Goal: Information Seeking & Learning: Learn about a topic

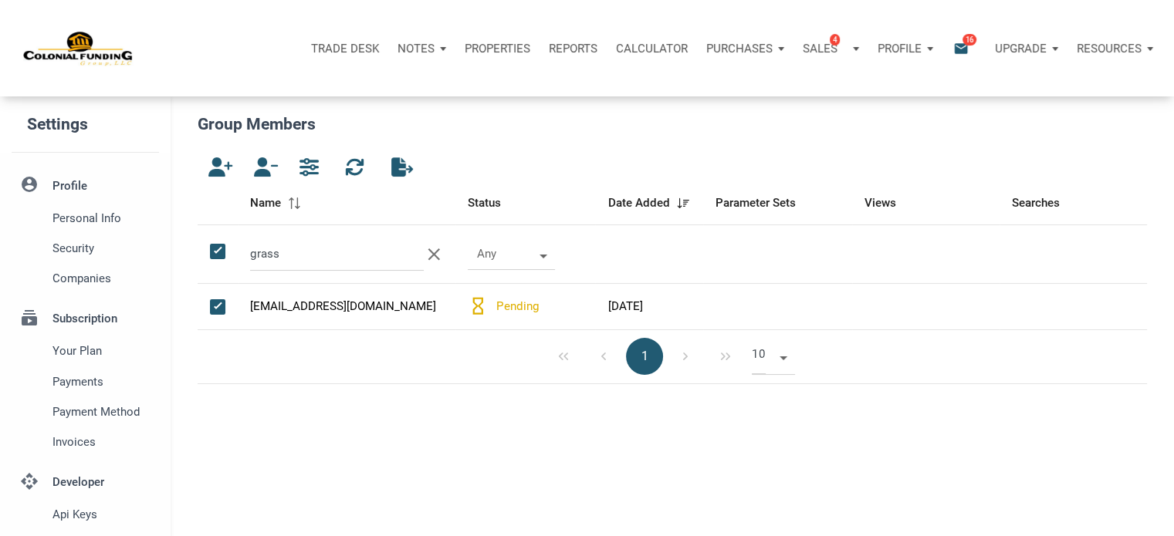
scroll to position [7, 8]
click at [431, 47] on p "Notes" at bounding box center [415, 49] width 37 height 14
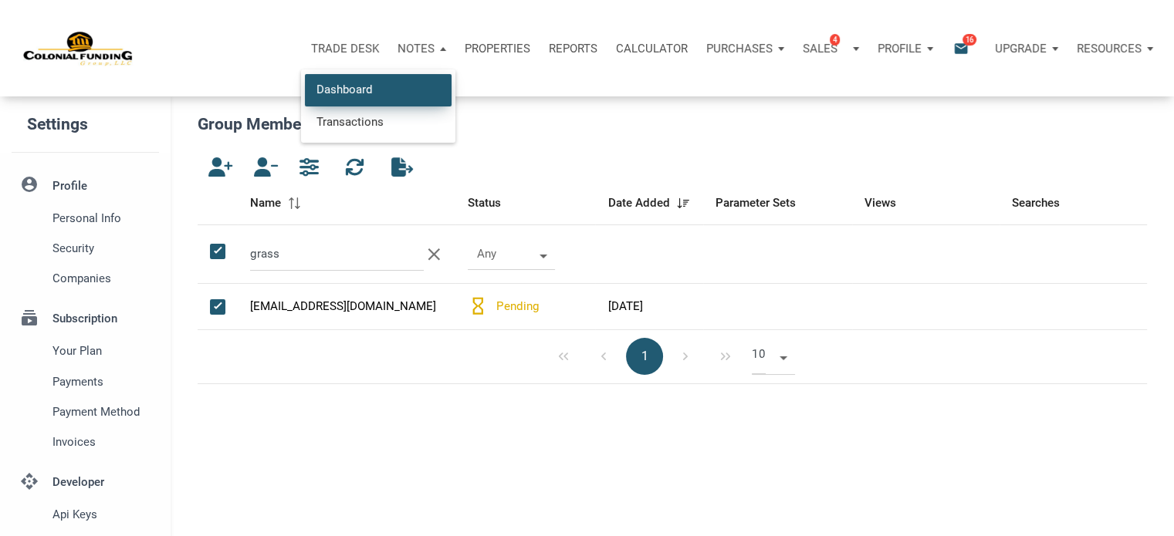
click at [360, 92] on link "Dashboard" at bounding box center [378, 90] width 147 height 32
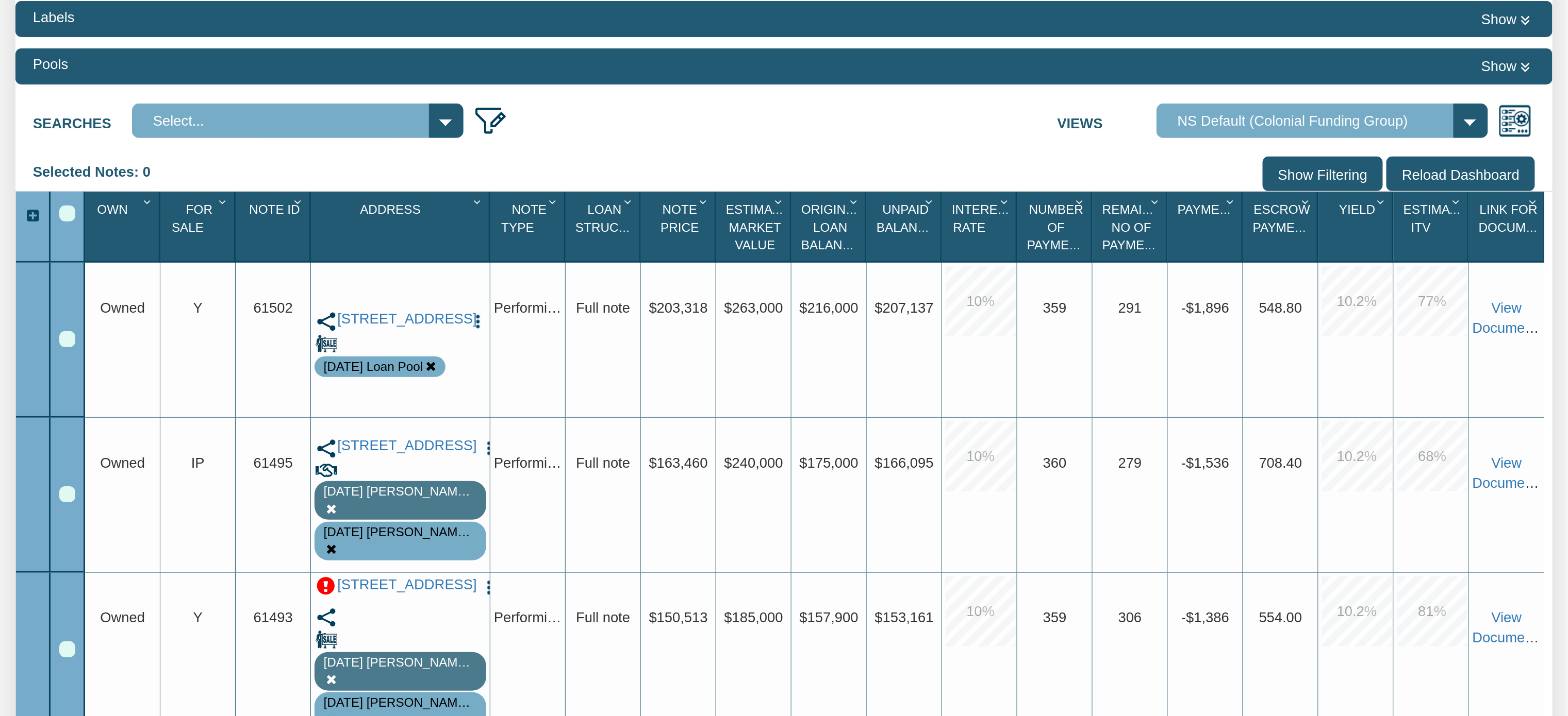
scroll to position [213, 0]
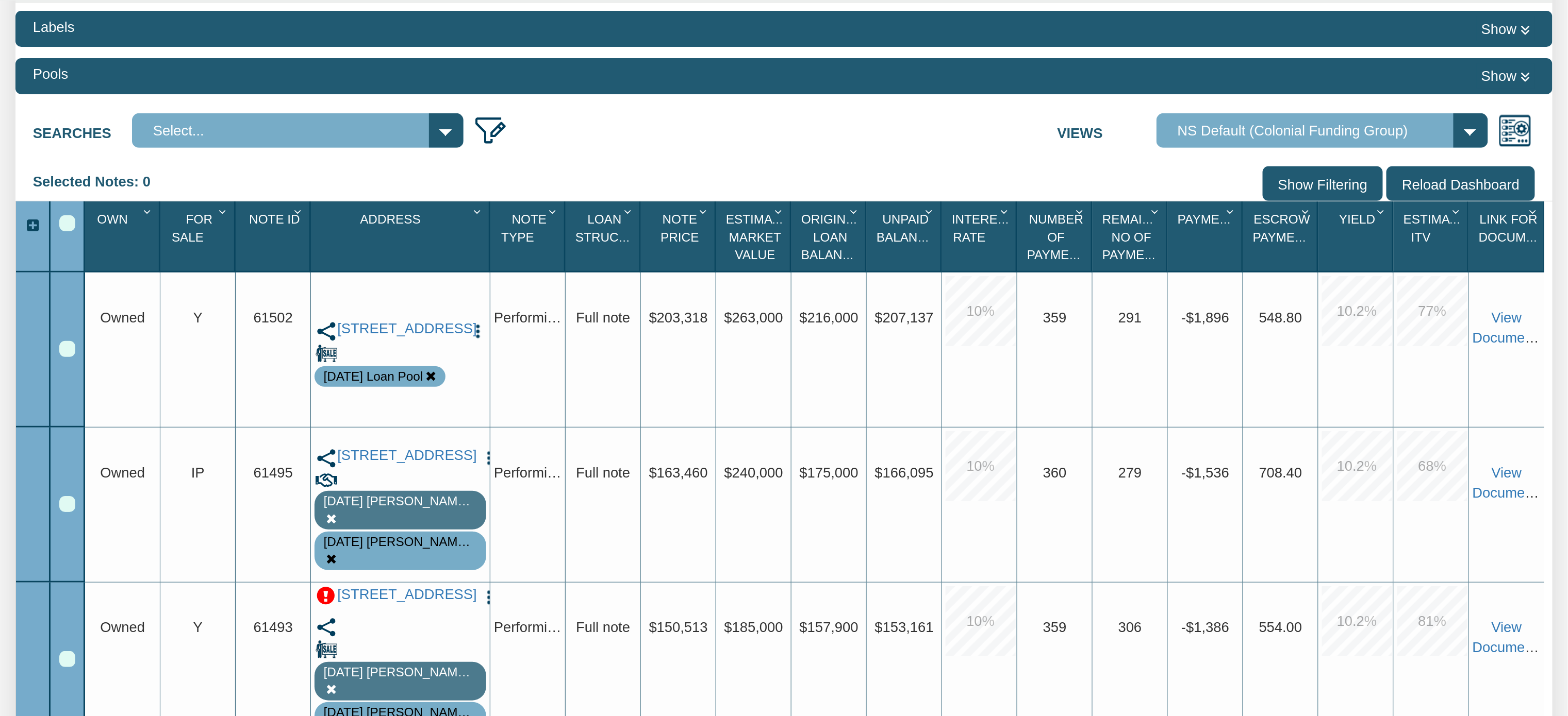
click at [1301, 188] on input "Show Filtering" at bounding box center [1323, 184] width 120 height 35
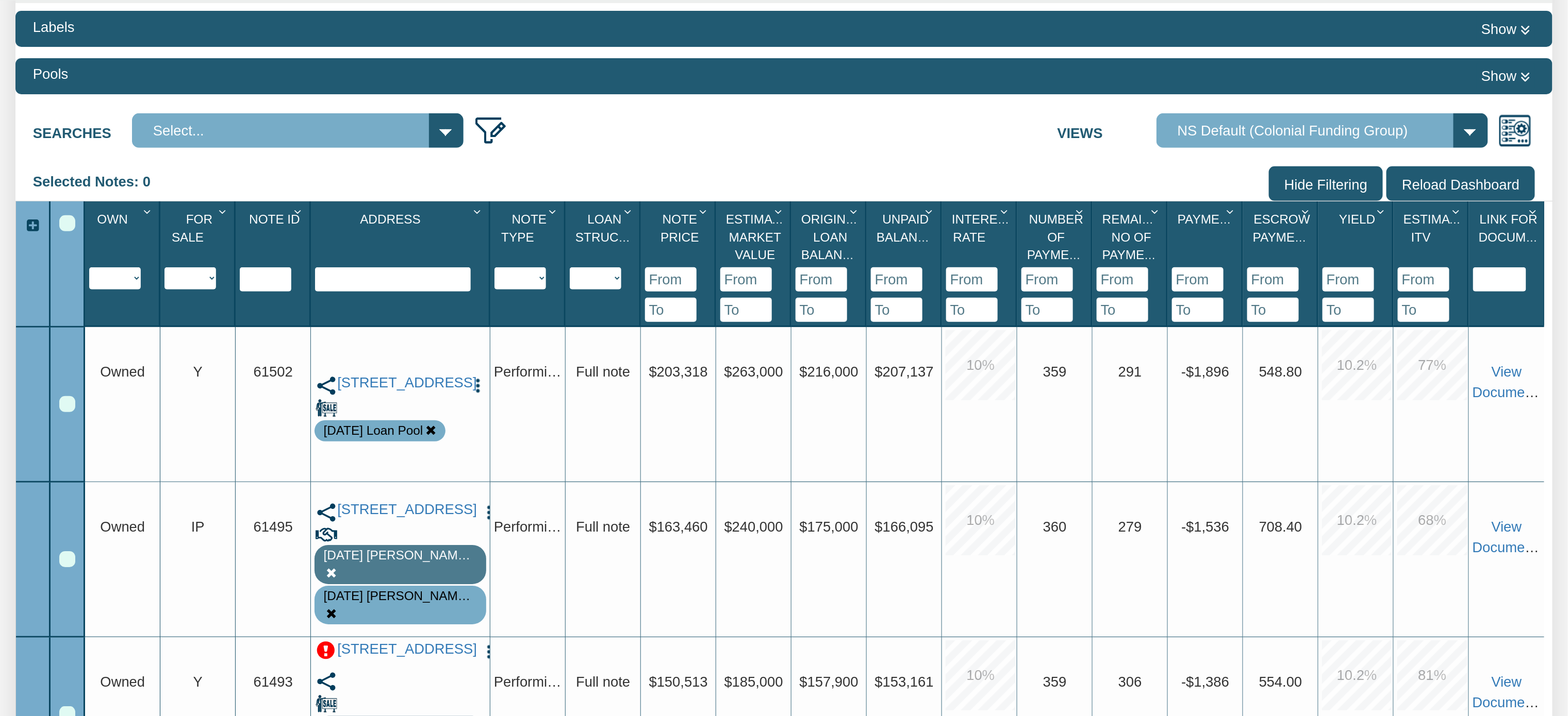
click at [207, 279] on select "Y N IP" at bounding box center [190, 278] width 51 height 22
select select "string:Y"
click at [165, 290] on select "Y N IP" at bounding box center [190, 278] width 51 height 22
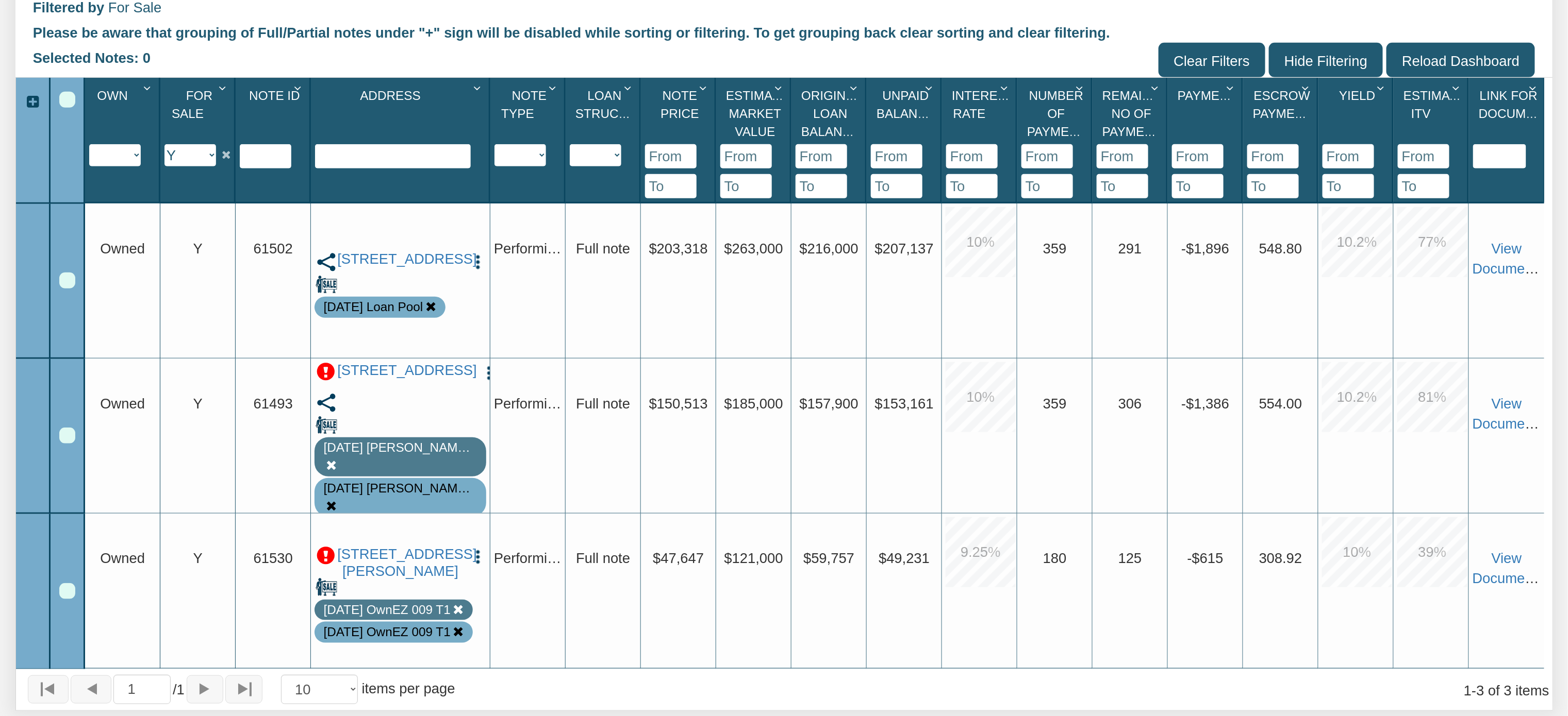
scroll to position [392, 0]
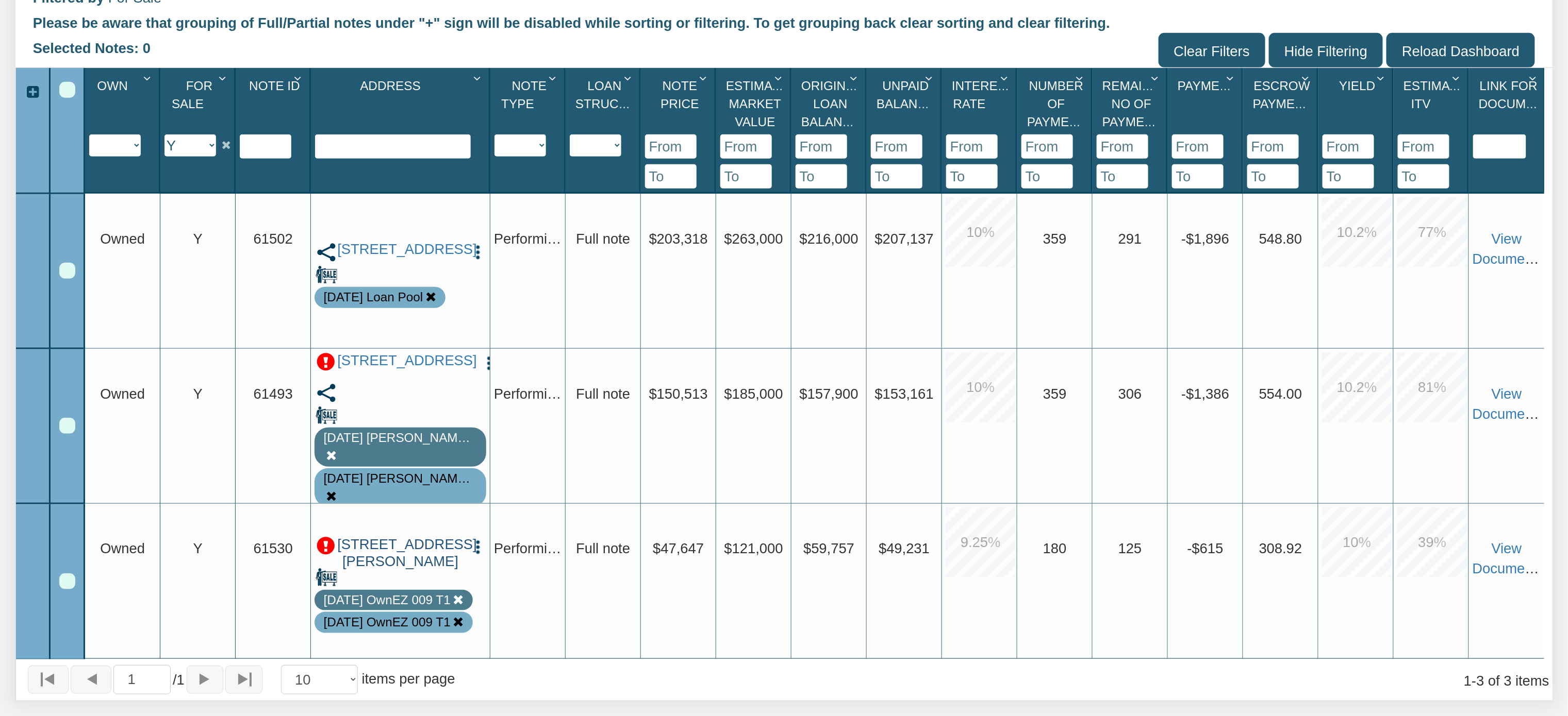
click at [406, 554] on link "[STREET_ADDRESS][PERSON_NAME]" at bounding box center [400, 553] width 126 height 34
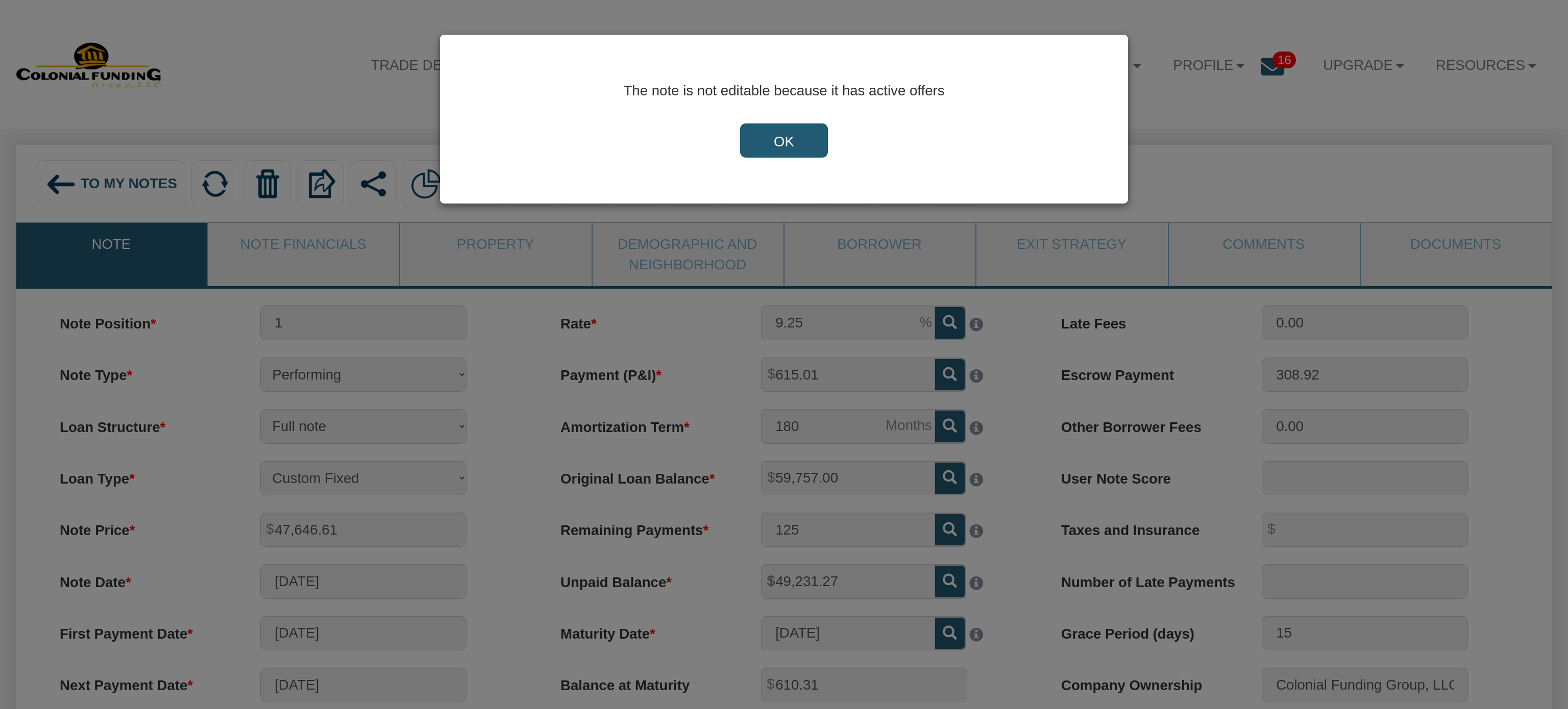
click at [795, 127] on input "OK" at bounding box center [784, 141] width 88 height 34
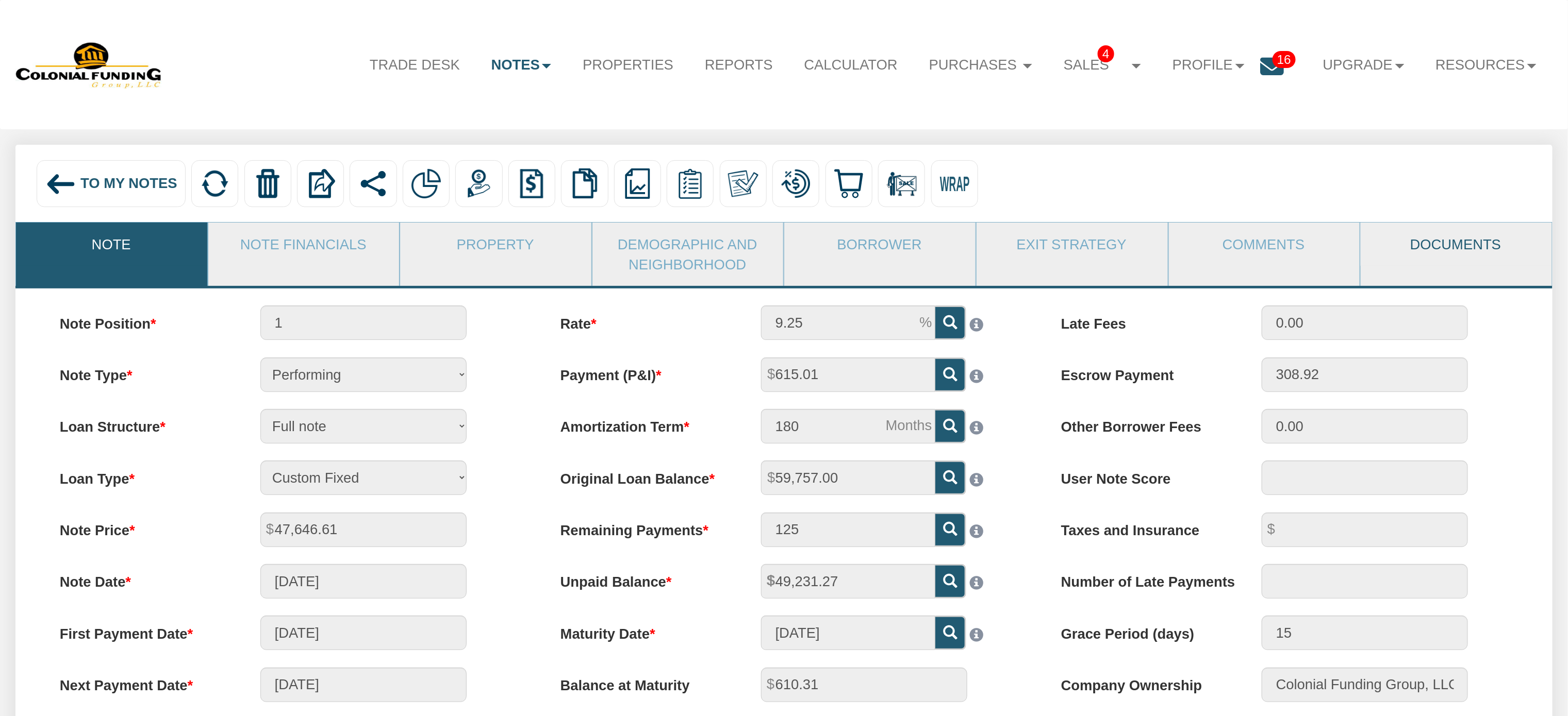
click at [1432, 251] on link "Documents" at bounding box center [1456, 244] width 190 height 43
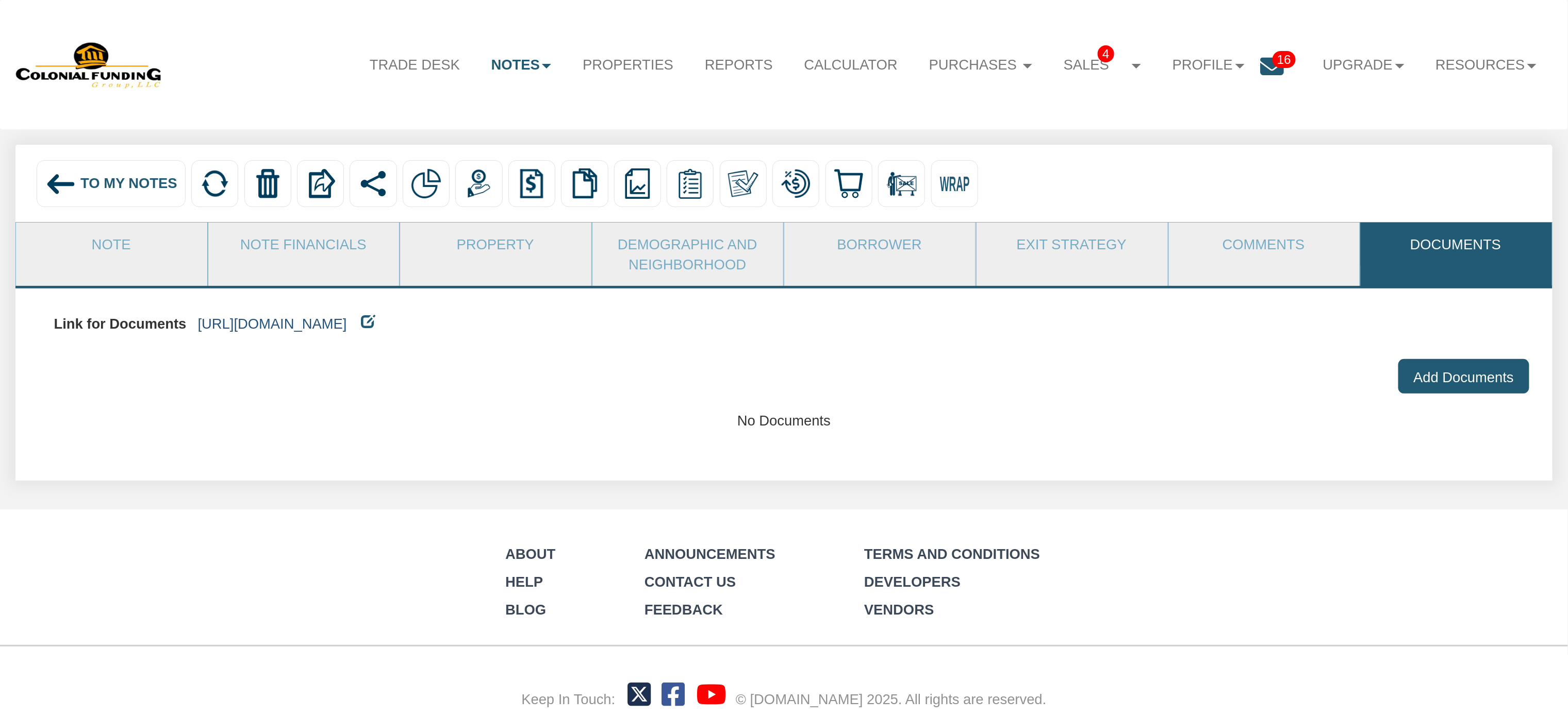
click at [347, 326] on link "[URL][DOMAIN_NAME]" at bounding box center [272, 324] width 149 height 16
click at [112, 184] on span "To My Notes" at bounding box center [128, 183] width 97 height 16
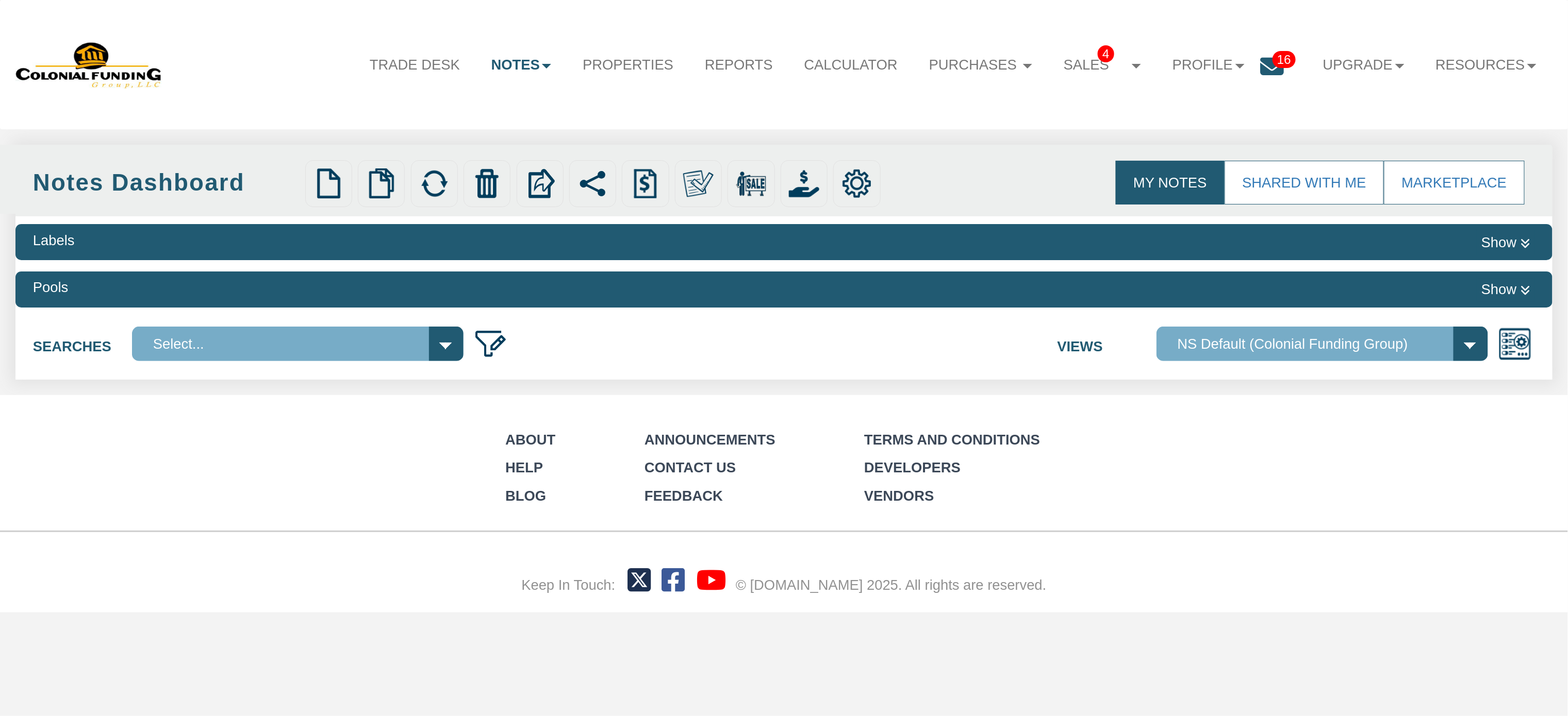
select select
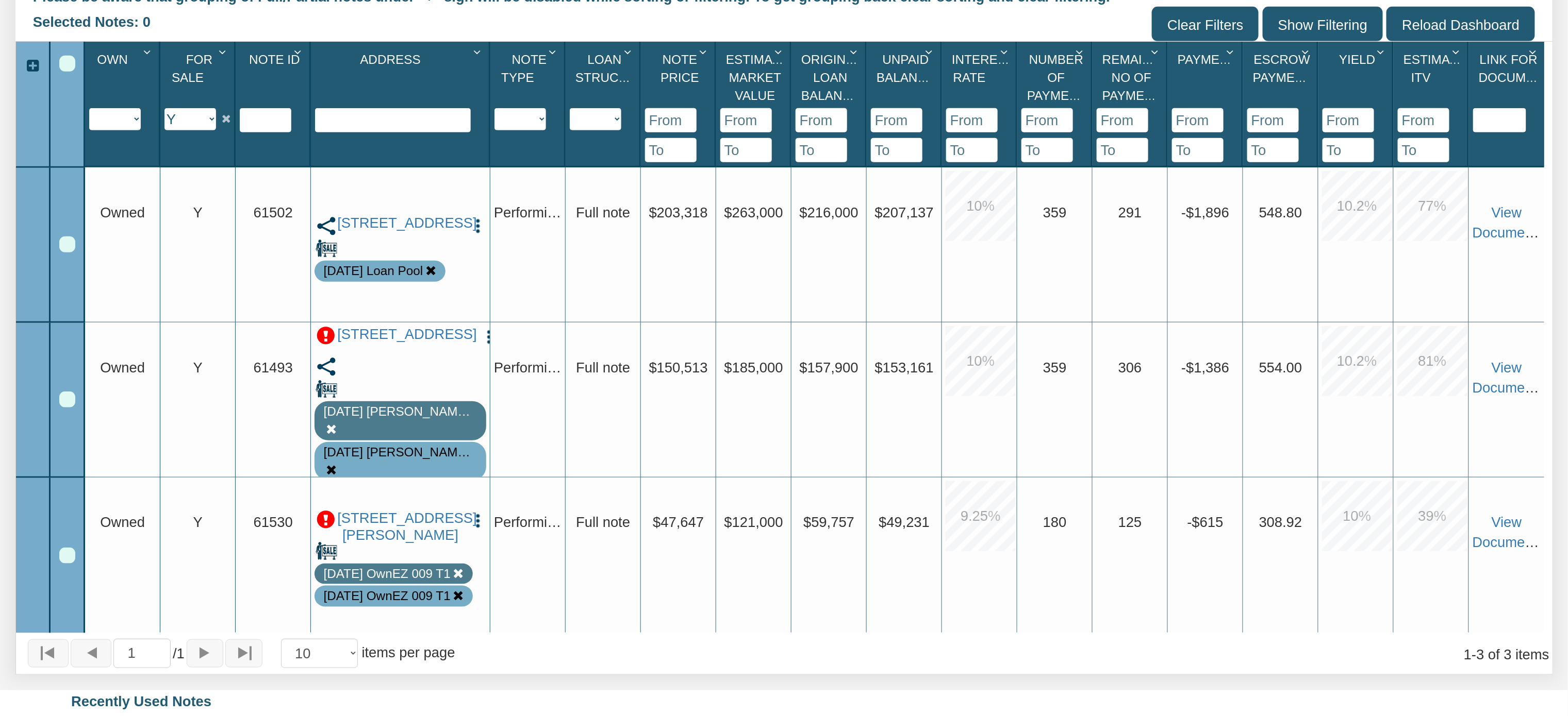
scroll to position [425, 0]
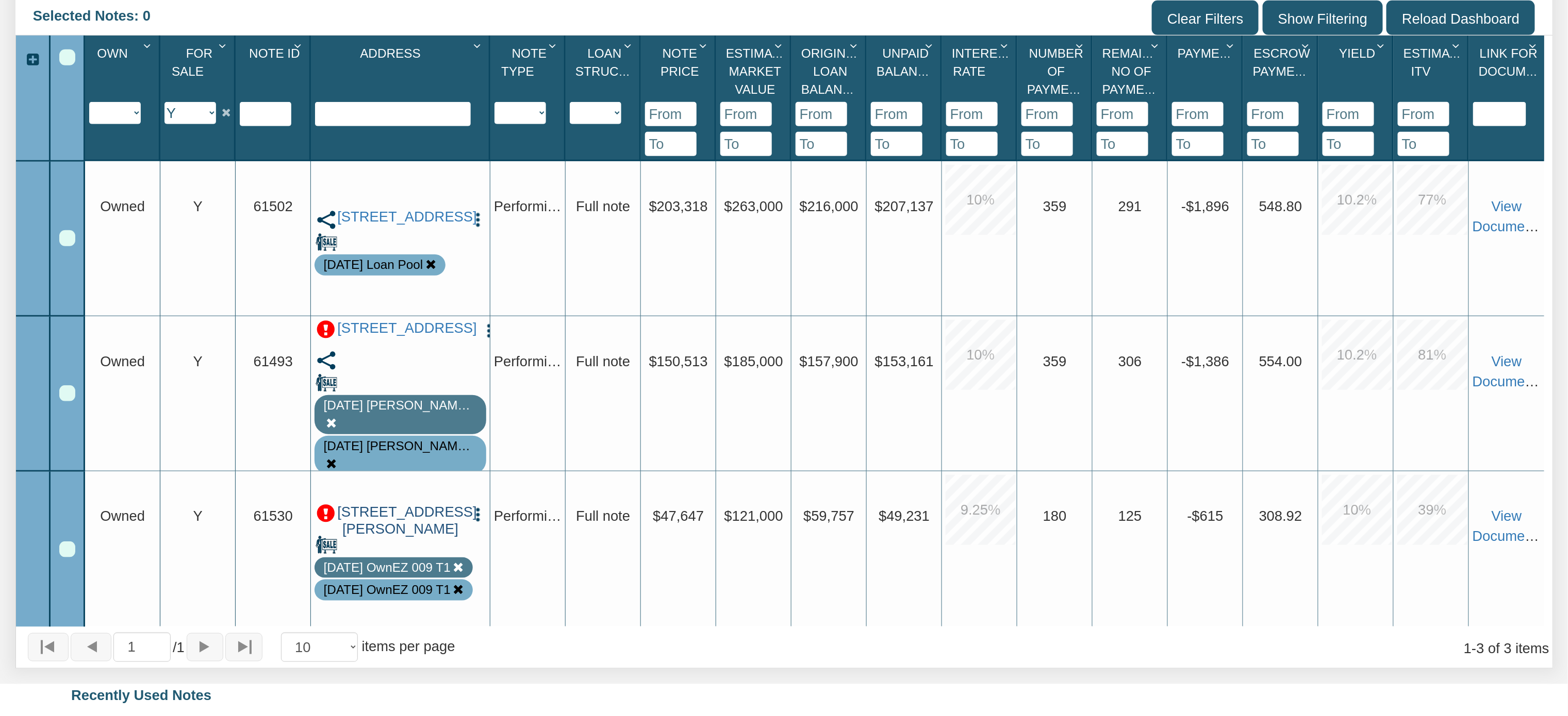
drag, startPoint x: 446, startPoint y: 536, endPoint x: 350, endPoint y: 486, distance: 108.2
click at [350, 504] on link "[STREET_ADDRESS][PERSON_NAME]" at bounding box center [400, 521] width 126 height 34
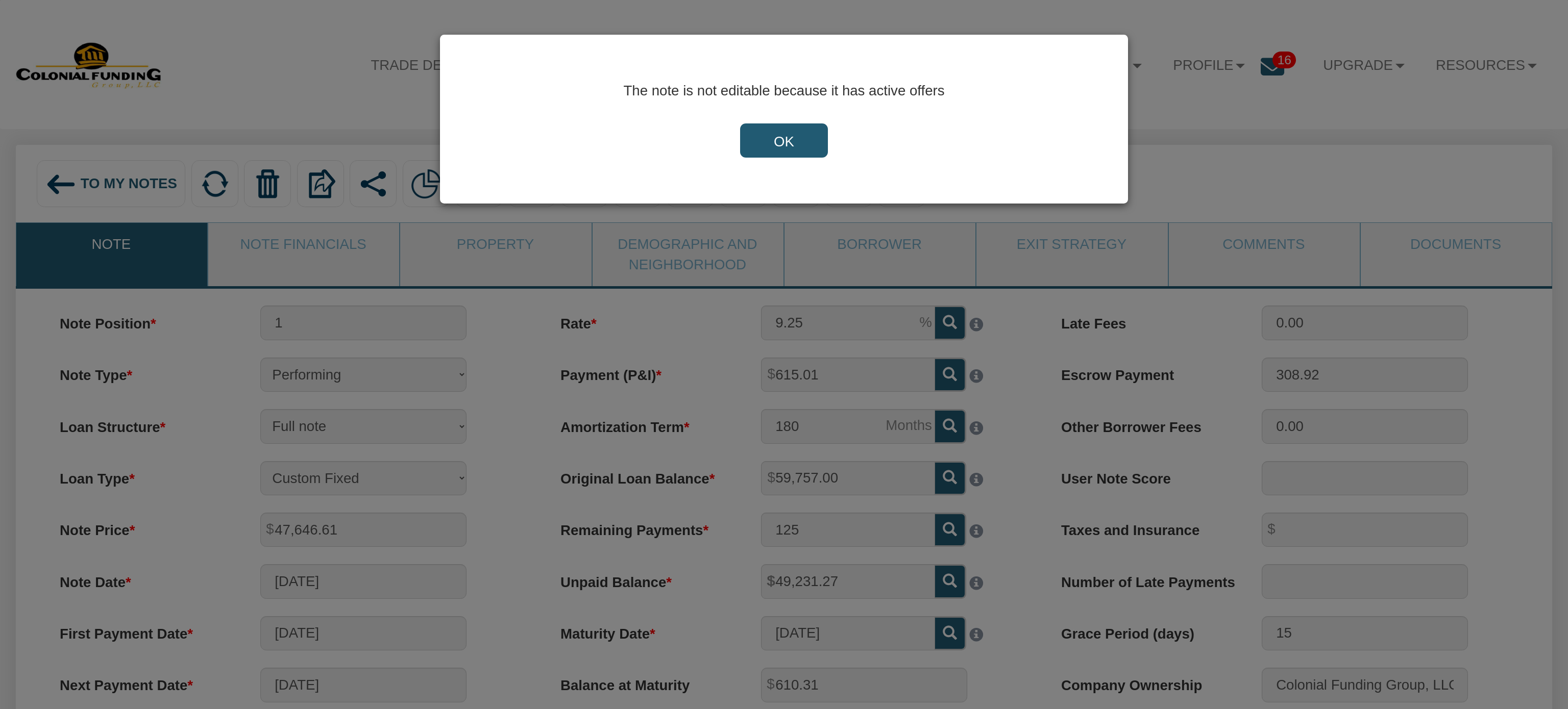
click at [793, 134] on input "OK" at bounding box center [784, 141] width 88 height 34
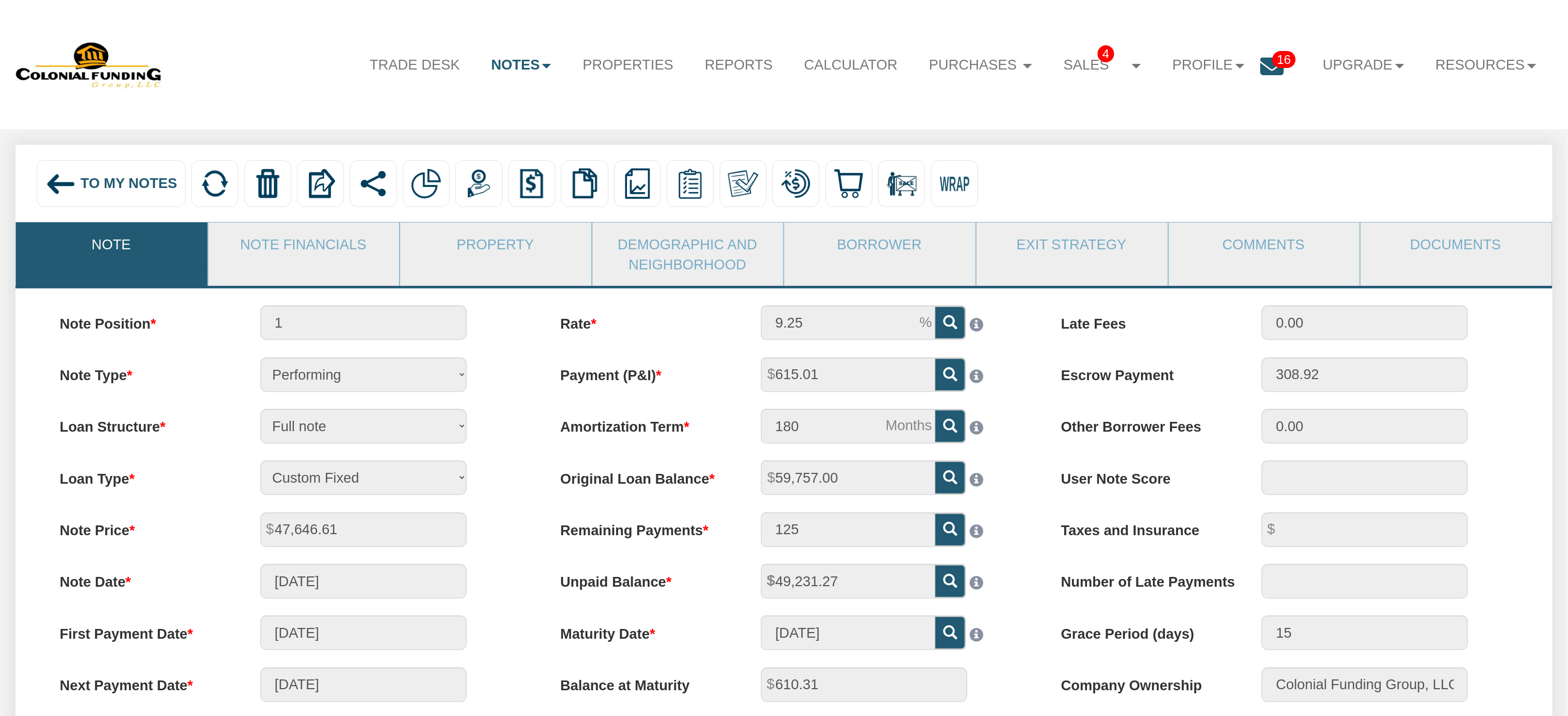
click at [96, 182] on span "To My Notes" at bounding box center [128, 183] width 97 height 16
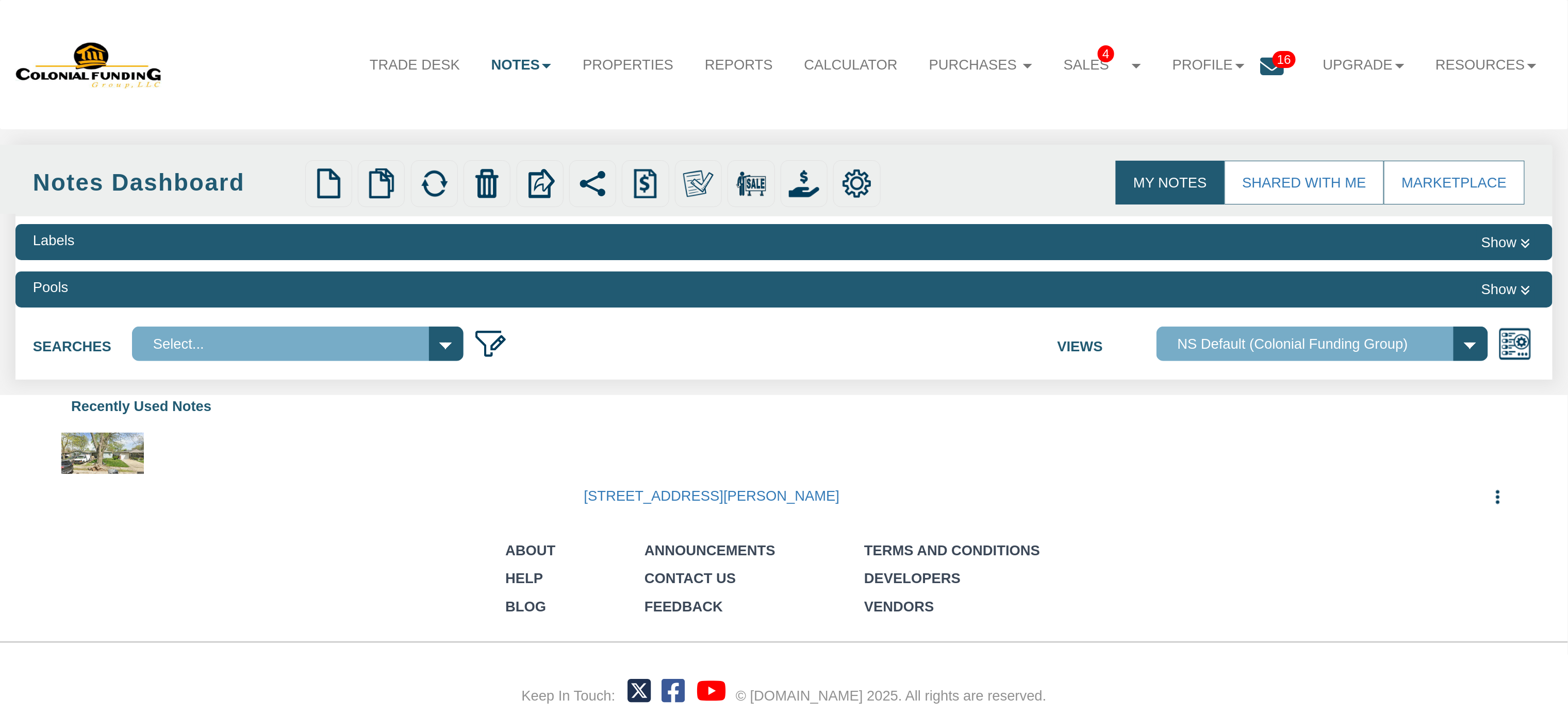
select select
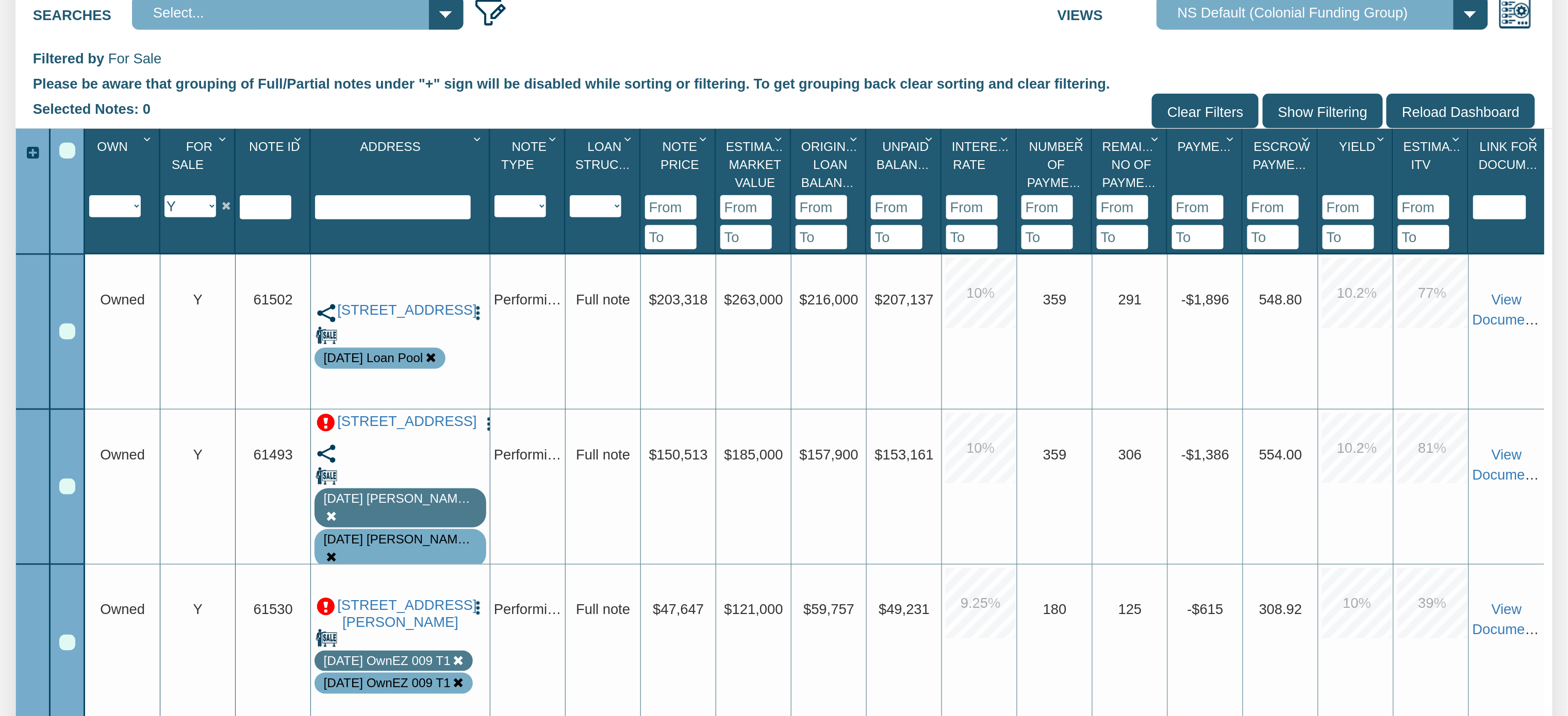
scroll to position [326, 0]
